Goal: Task Accomplishment & Management: Manage account settings

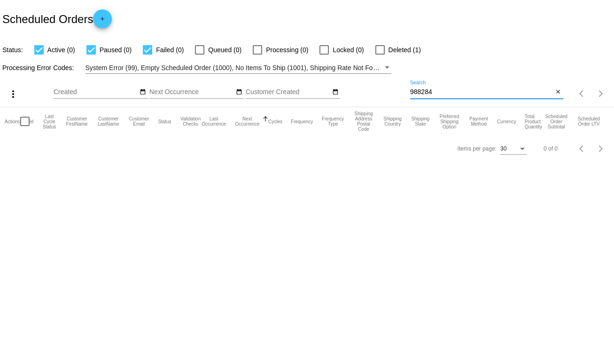
drag, startPoint x: 437, startPoint y: 91, endPoint x: 409, endPoint y: 94, distance: 28.3
click at [409, 94] on div "more_vert Sep Jan Feb Mar [DATE]" at bounding box center [307, 90] width 614 height 33
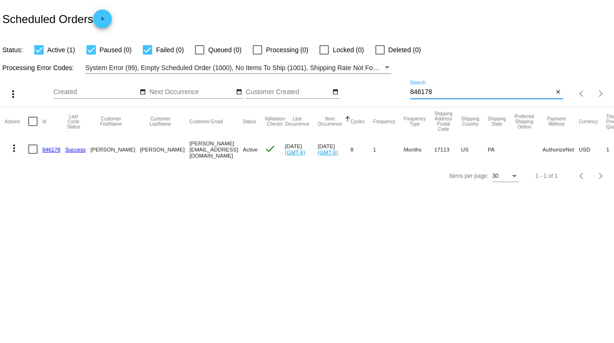
type input "846178"
click at [46, 150] on link "846178" at bounding box center [51, 149] width 18 height 6
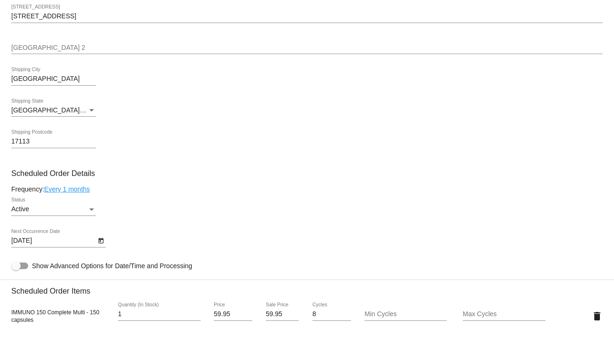
scroll to position [414, 0]
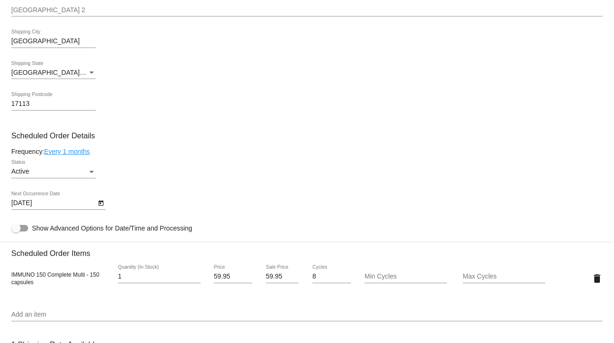
click at [88, 155] on link "Every 1 months" at bounding box center [67, 152] width 46 height 8
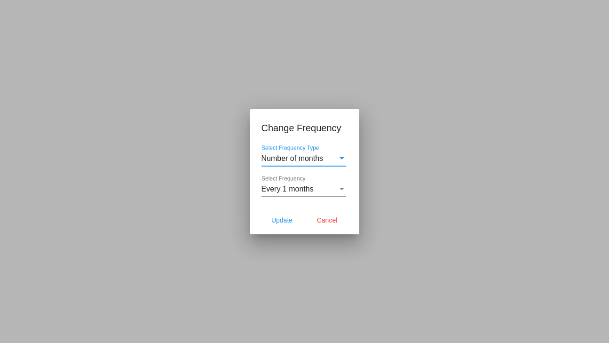
click at [341, 191] on div "Select Frequency" at bounding box center [342, 189] width 8 height 8
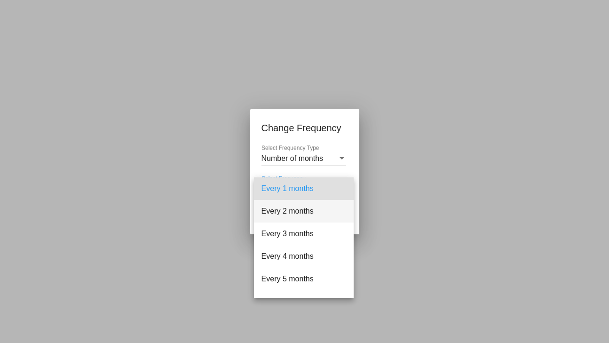
click at [303, 212] on span "Every 2 months" at bounding box center [303, 211] width 85 height 23
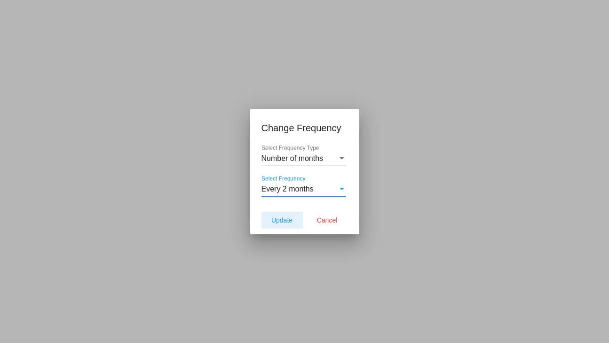
click at [282, 219] on span "Update" at bounding box center [281, 220] width 21 height 8
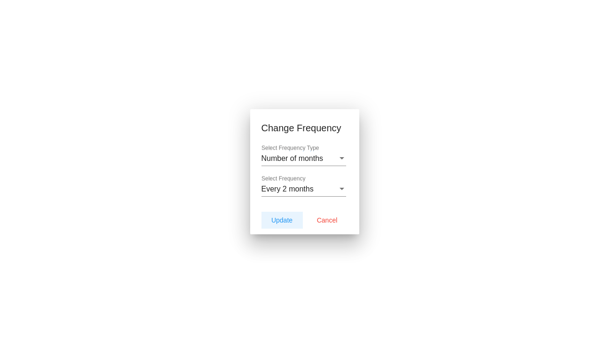
type input "[DATE]"
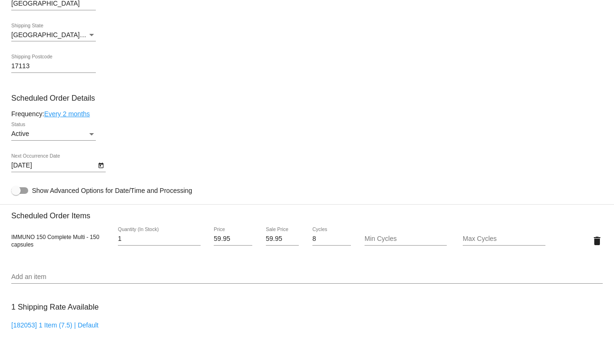
scroll to position [489, 0]
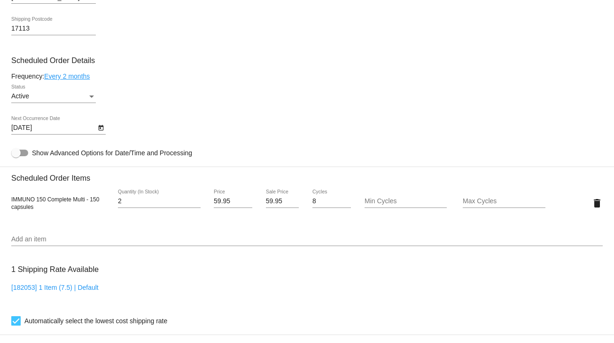
type input "2"
click at [195, 201] on input "2" at bounding box center [159, 201] width 83 height 8
click at [231, 201] on input "59.95" at bounding box center [233, 201] width 39 height 8
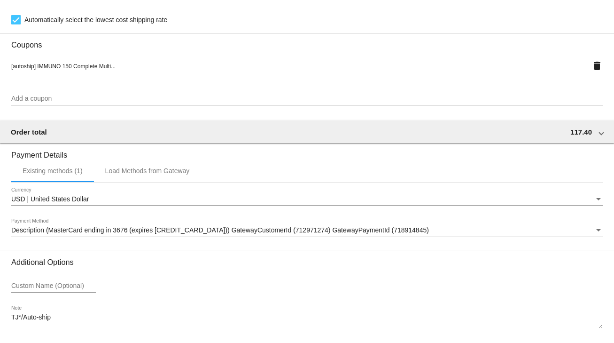
scroll to position [833, 0]
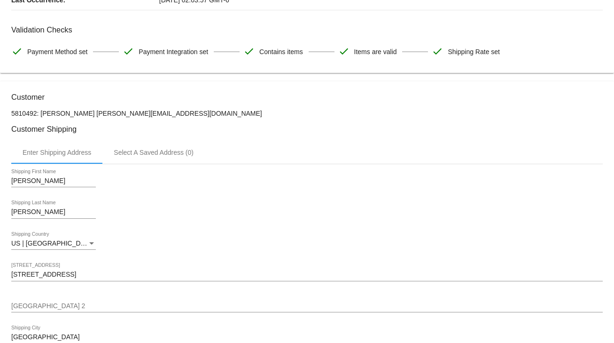
scroll to position [0, 0]
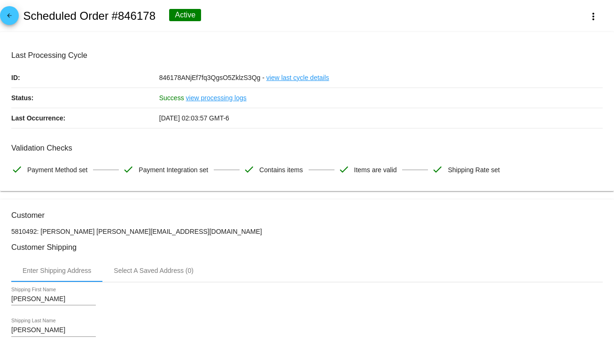
type input "59.96"
